Goal: Information Seeking & Learning: Find specific page/section

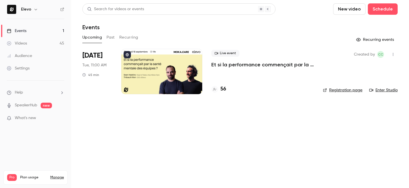
click at [26, 89] on ul "Help SpeakerHub new What's new" at bounding box center [35, 106] width 71 height 51
click at [27, 93] on li "Help" at bounding box center [35, 93] width 57 height 6
click at [85, 109] on link "Help center" at bounding box center [104, 103] width 62 height 15
